Goal: Information Seeking & Learning: Learn about a topic

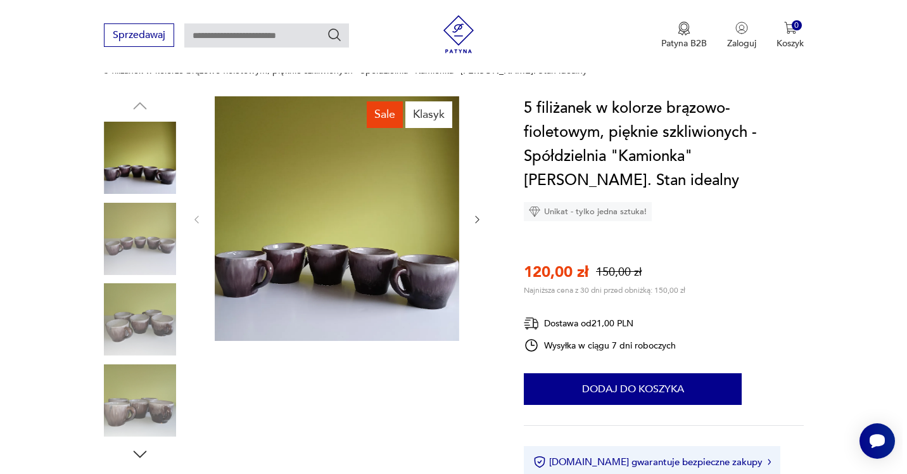
scroll to position [127, 0]
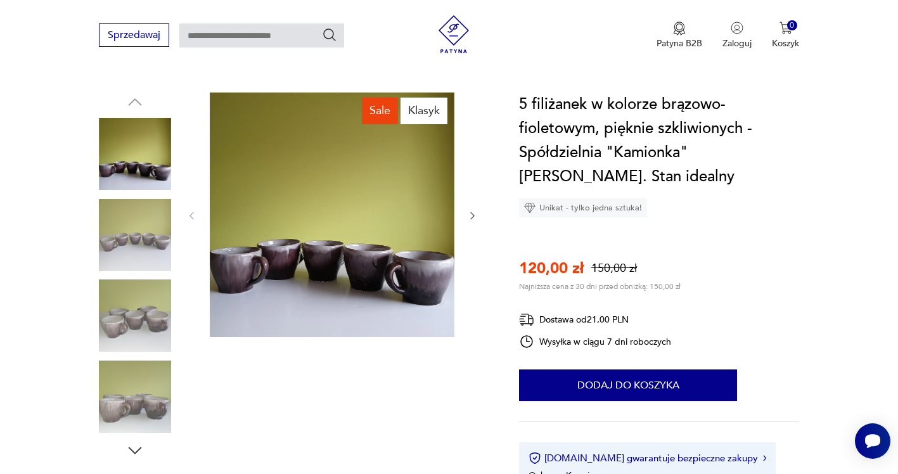
click at [329, 257] on img at bounding box center [332, 215] width 245 height 245
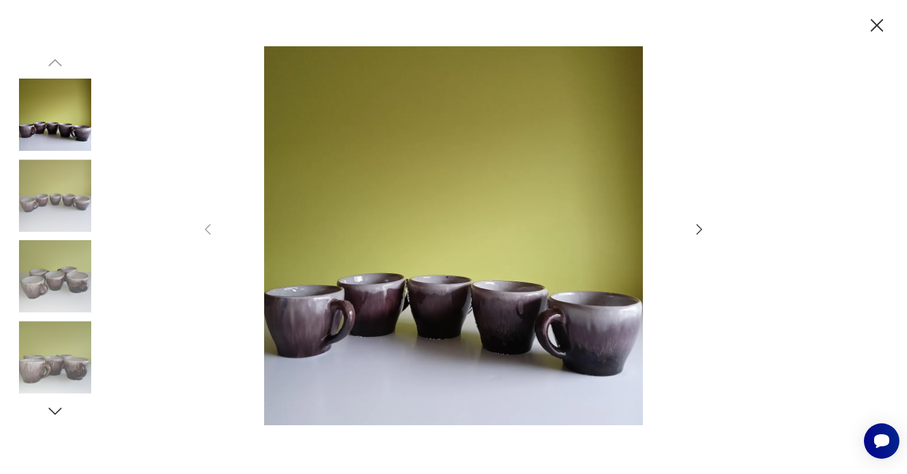
click at [699, 224] on icon "button" at bounding box center [699, 229] width 15 height 15
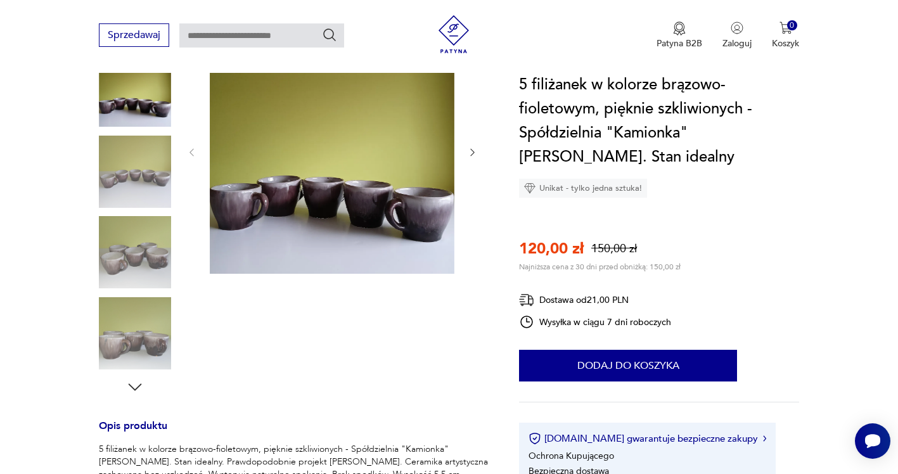
click at [471, 147] on icon "button" at bounding box center [472, 152] width 11 height 11
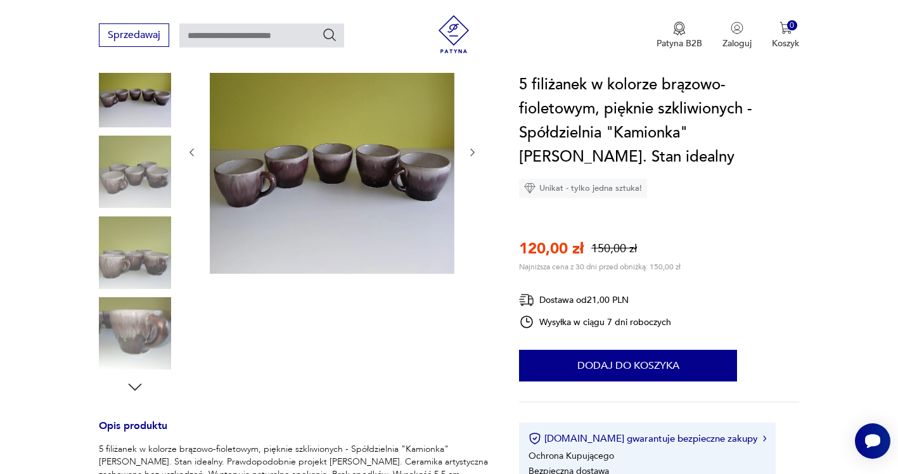
click at [471, 147] on icon "button" at bounding box center [472, 152] width 11 height 11
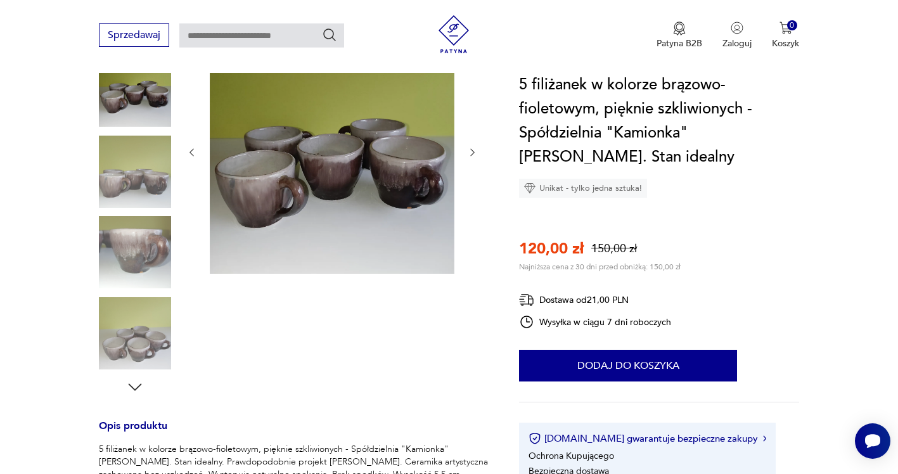
click at [471, 147] on icon "button" at bounding box center [472, 152] width 11 height 11
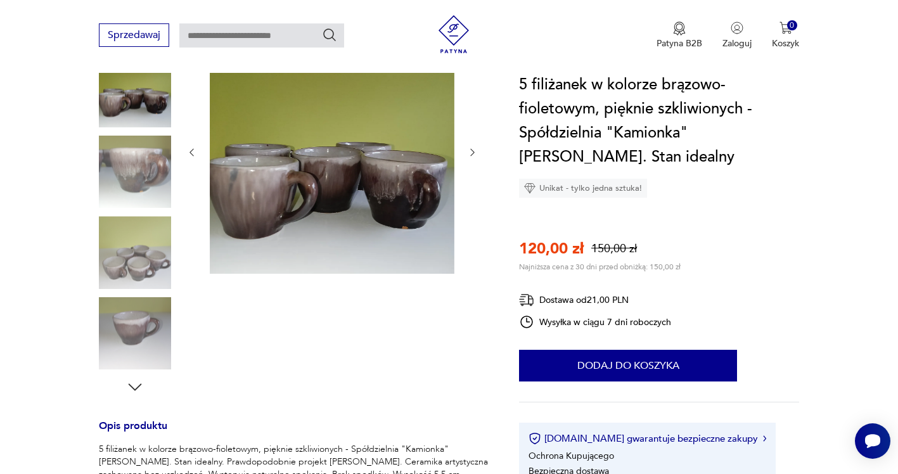
click at [471, 147] on icon "button" at bounding box center [472, 152] width 11 height 11
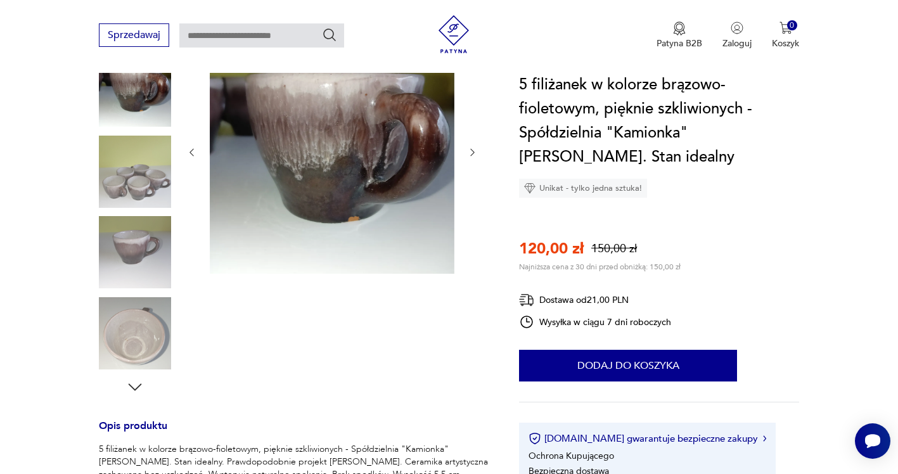
click at [471, 147] on icon "button" at bounding box center [472, 152] width 11 height 11
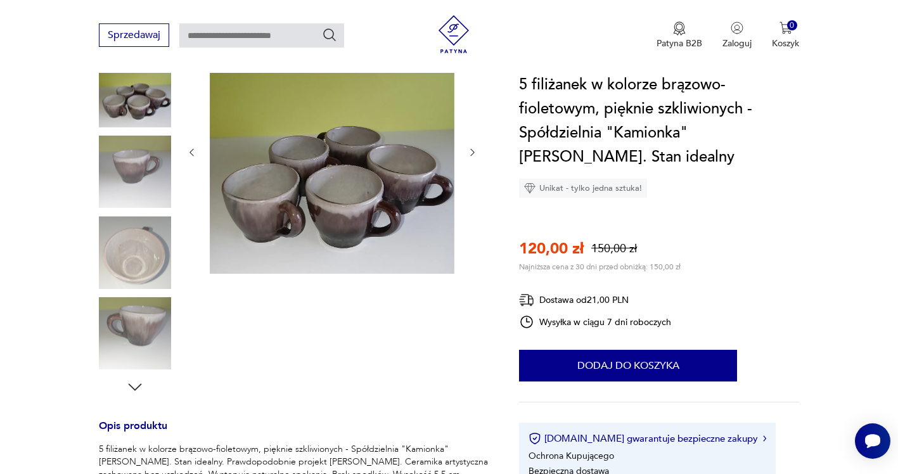
click at [471, 147] on icon "button" at bounding box center [472, 152] width 11 height 11
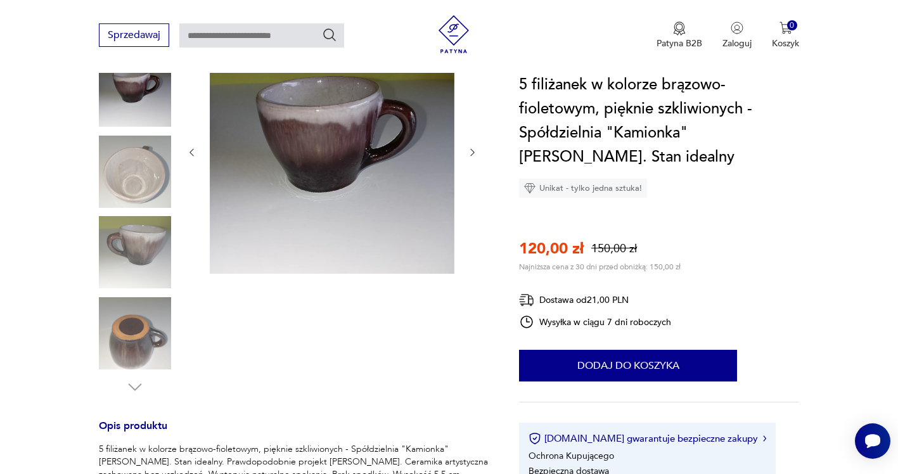
click at [471, 147] on icon "button" at bounding box center [472, 152] width 11 height 11
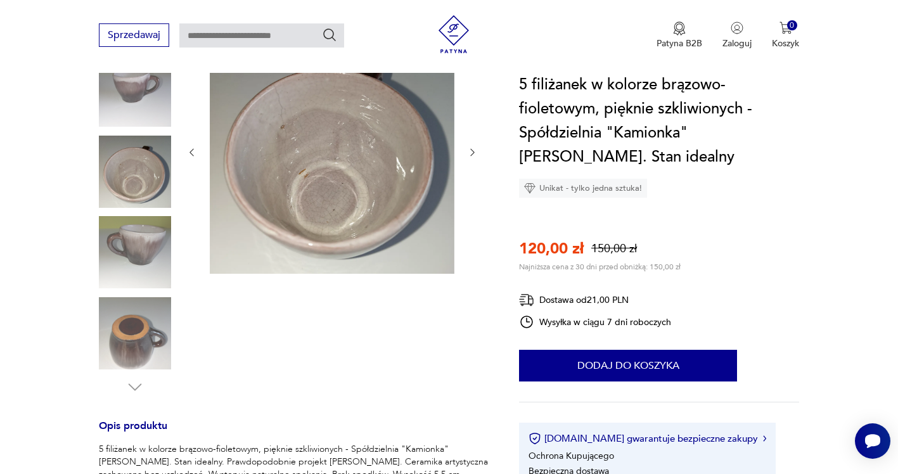
click at [129, 330] on img at bounding box center [135, 333] width 72 height 72
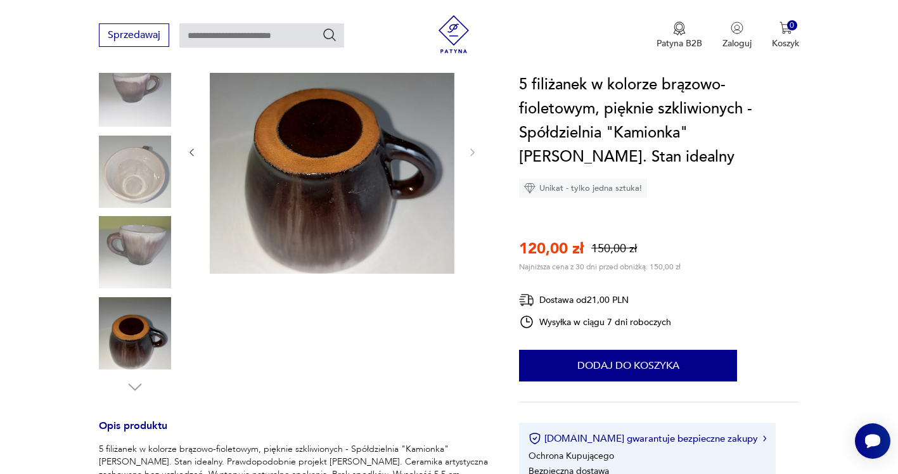
click at [303, 212] on img at bounding box center [332, 151] width 245 height 245
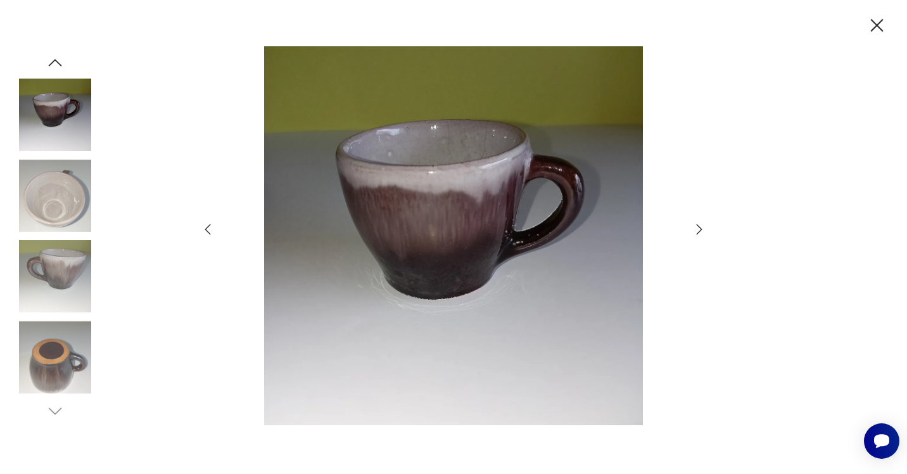
click at [696, 227] on icon "button" at bounding box center [699, 229] width 15 height 15
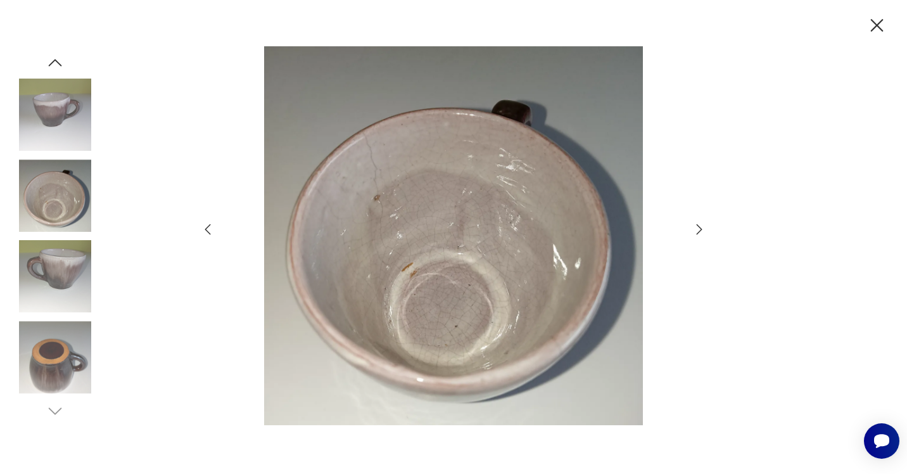
click at [698, 227] on icon "button" at bounding box center [699, 229] width 15 height 15
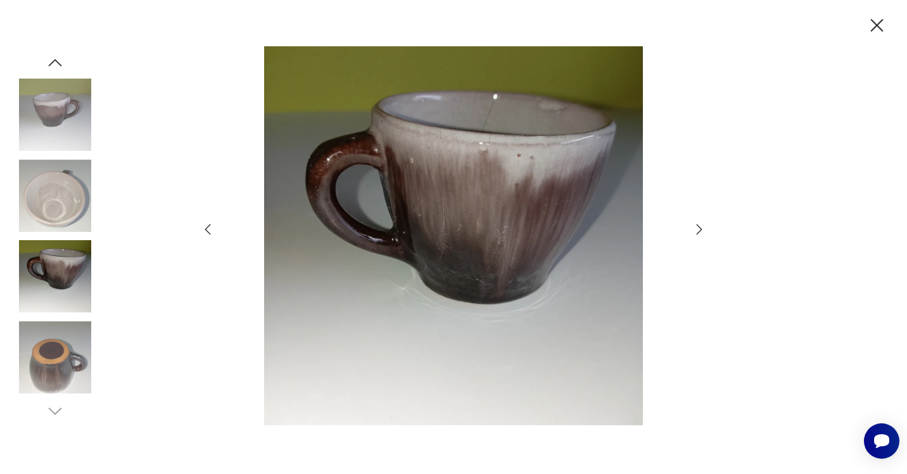
click at [698, 227] on icon "button" at bounding box center [699, 229] width 15 height 15
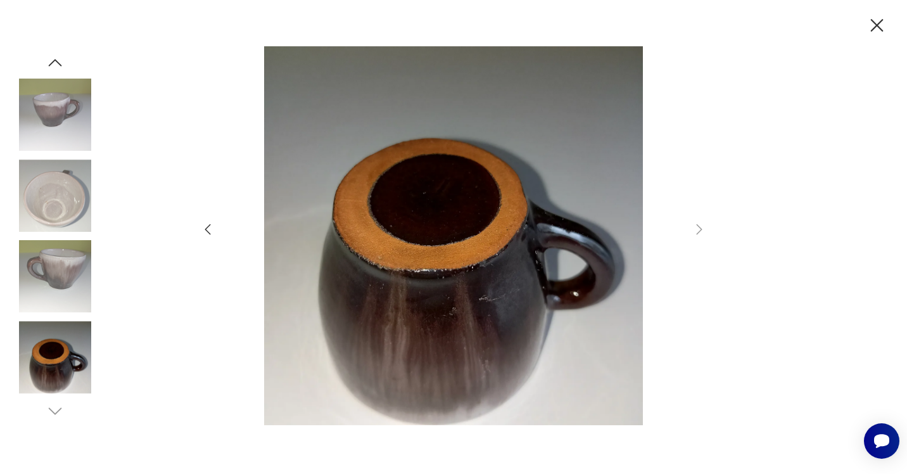
click at [412, 232] on img at bounding box center [453, 235] width 451 height 379
click at [59, 259] on img at bounding box center [55, 276] width 72 height 72
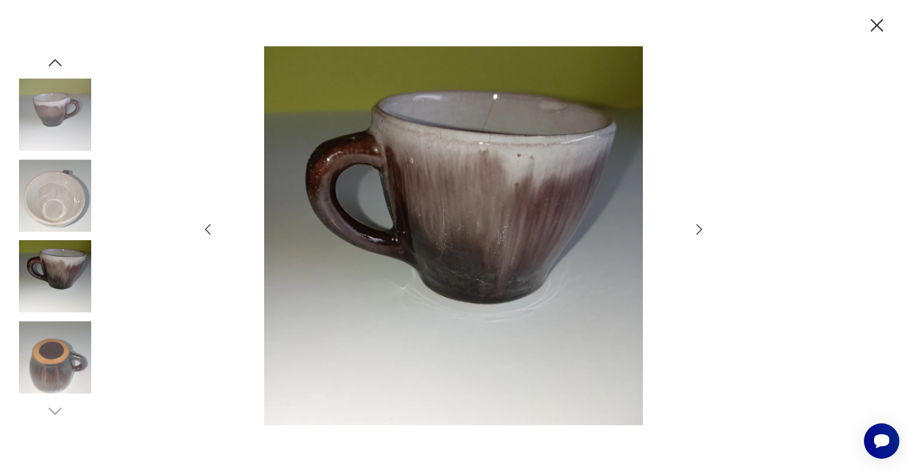
click at [48, 108] on img at bounding box center [55, 115] width 72 height 72
